Goal: Check status: Check status

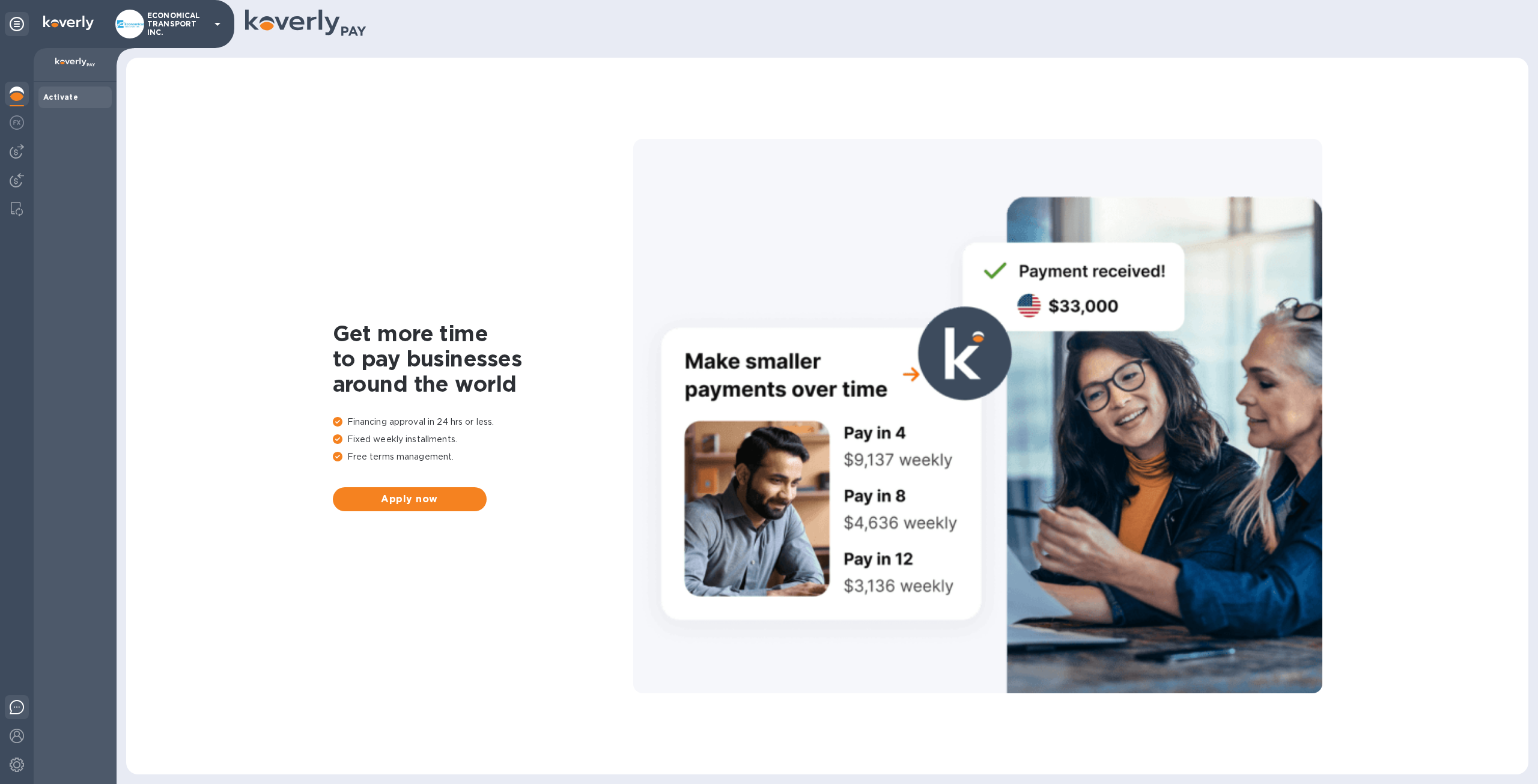
click at [14, 711] on img at bounding box center [17, 707] width 14 height 14
click at [16, 711] on img at bounding box center [17, 707] width 14 height 14
click at [21, 715] on div at bounding box center [17, 708] width 24 height 28
click at [13, 699] on div at bounding box center [17, 708] width 24 height 28
click at [14, 701] on div at bounding box center [17, 708] width 24 height 28
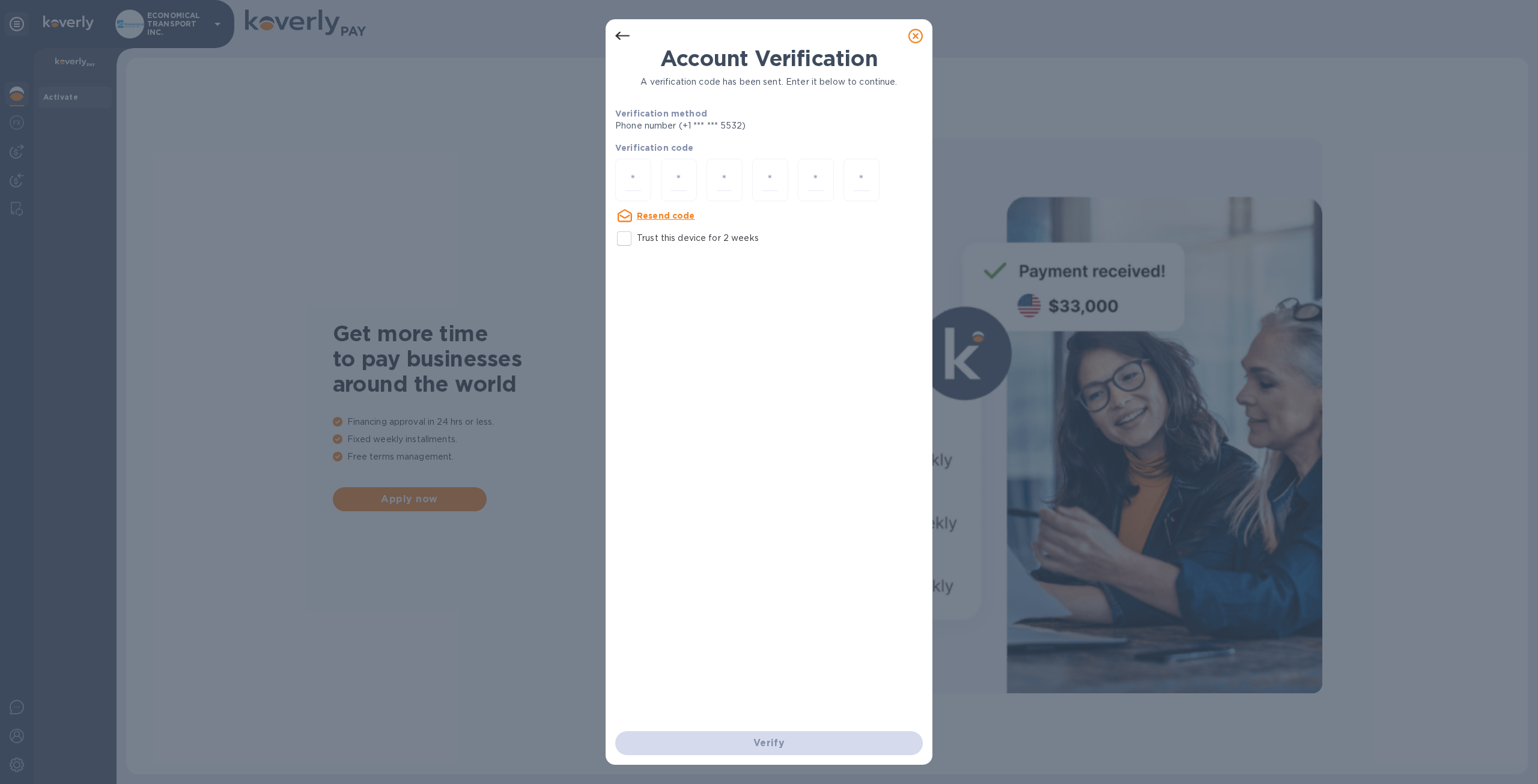
click at [914, 29] on icon at bounding box center [915, 36] width 14 height 14
